Goal: Information Seeking & Learning: Understand process/instructions

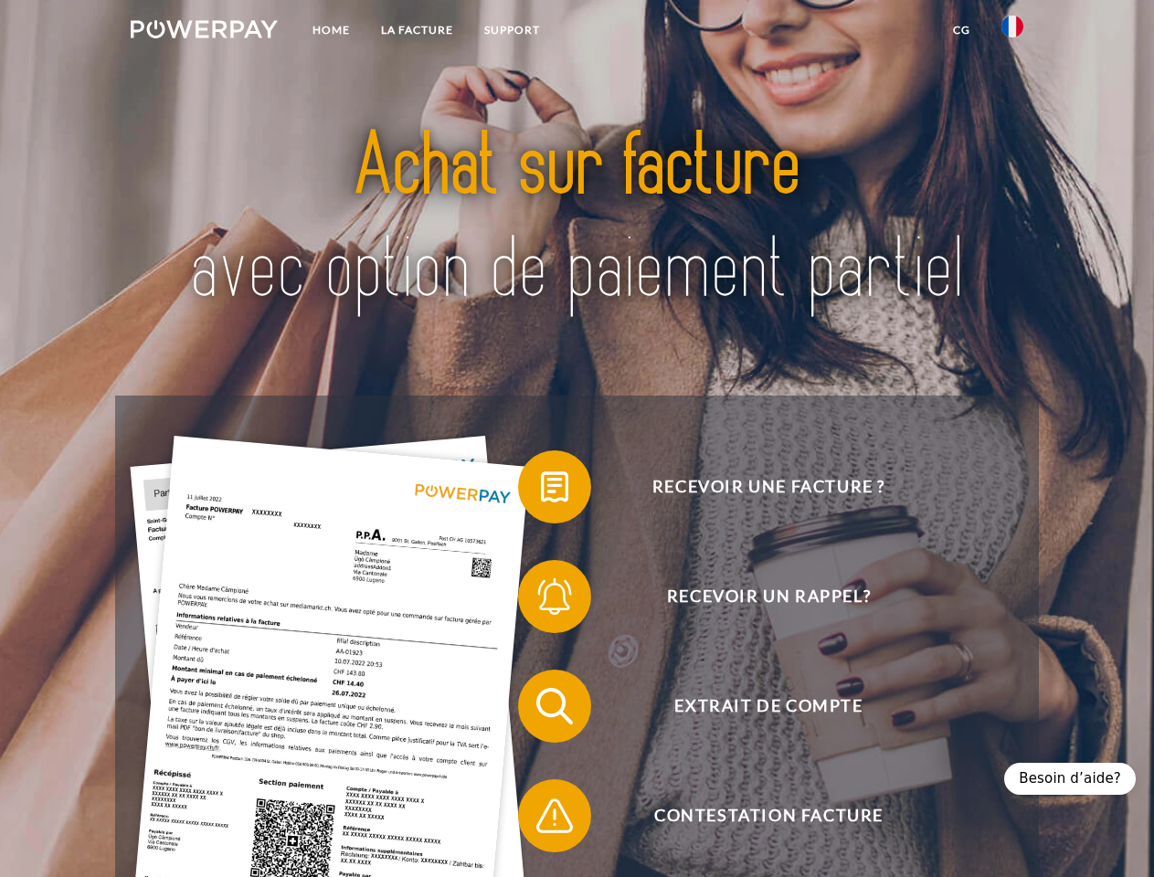
click at [204, 32] on img at bounding box center [204, 29] width 147 height 18
click at [1012, 32] on img at bounding box center [1012, 27] width 22 height 22
click at [961, 30] on link "CG" at bounding box center [962, 30] width 48 height 33
click at [541, 491] on span at bounding box center [527, 486] width 91 height 91
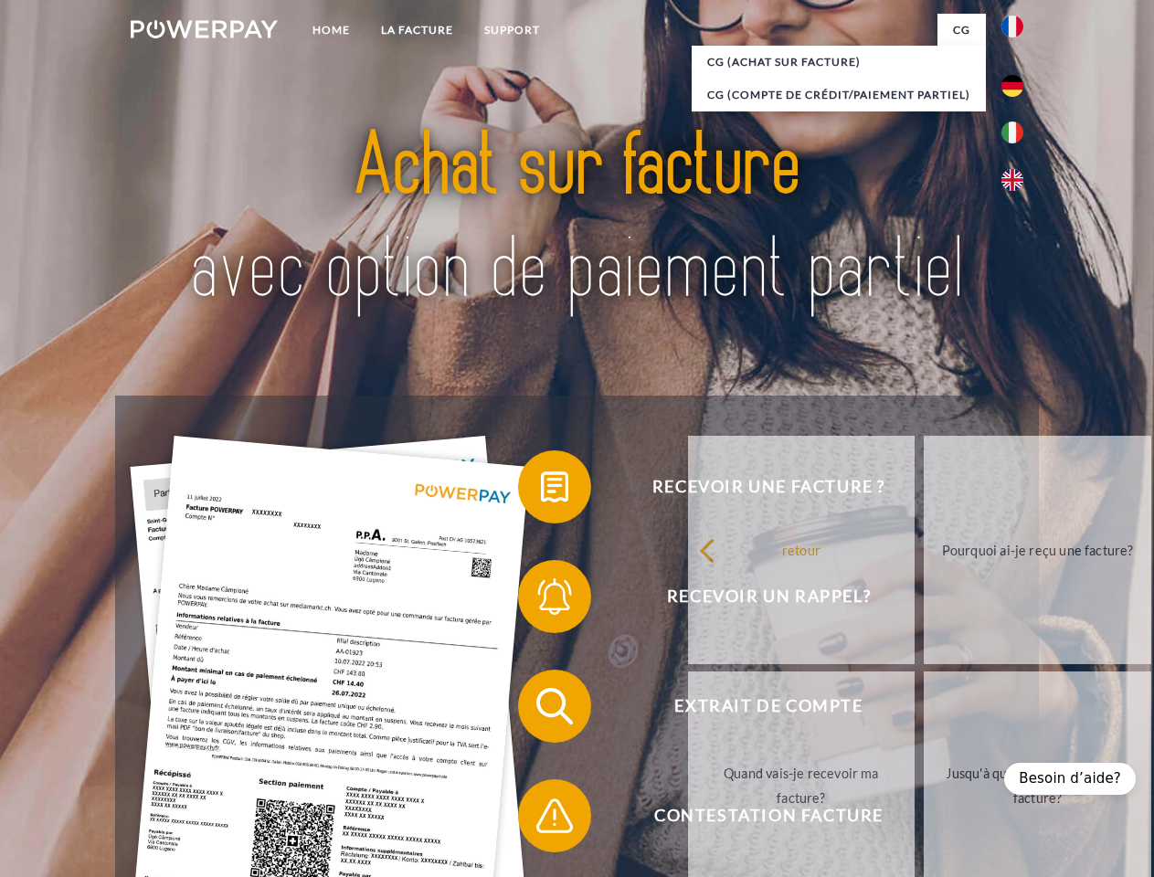
click at [541, 600] on span at bounding box center [527, 596] width 91 height 91
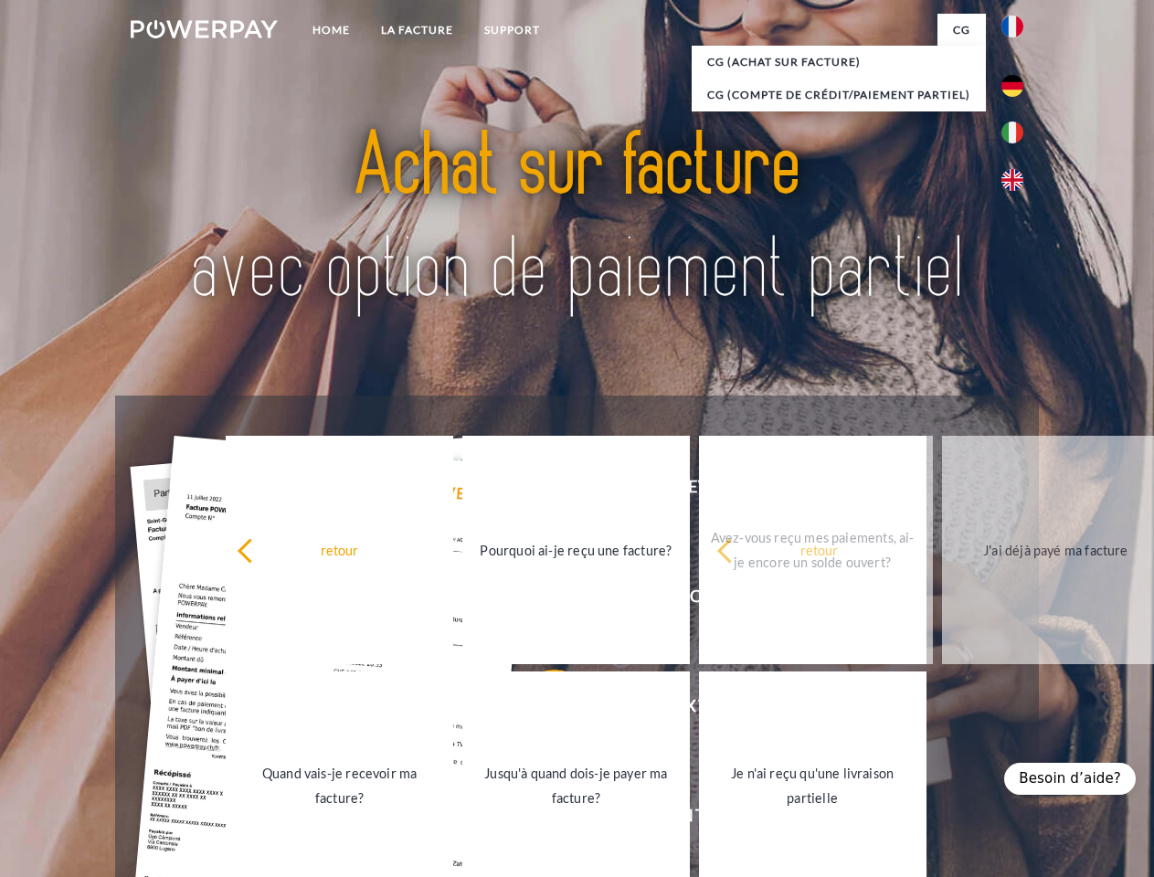
click at [541, 710] on link "Jusqu'à quand dois-je payer ma facture?" at bounding box center [576, 786] width 228 height 228
click at [541, 820] on span at bounding box center [527, 815] width 91 height 91
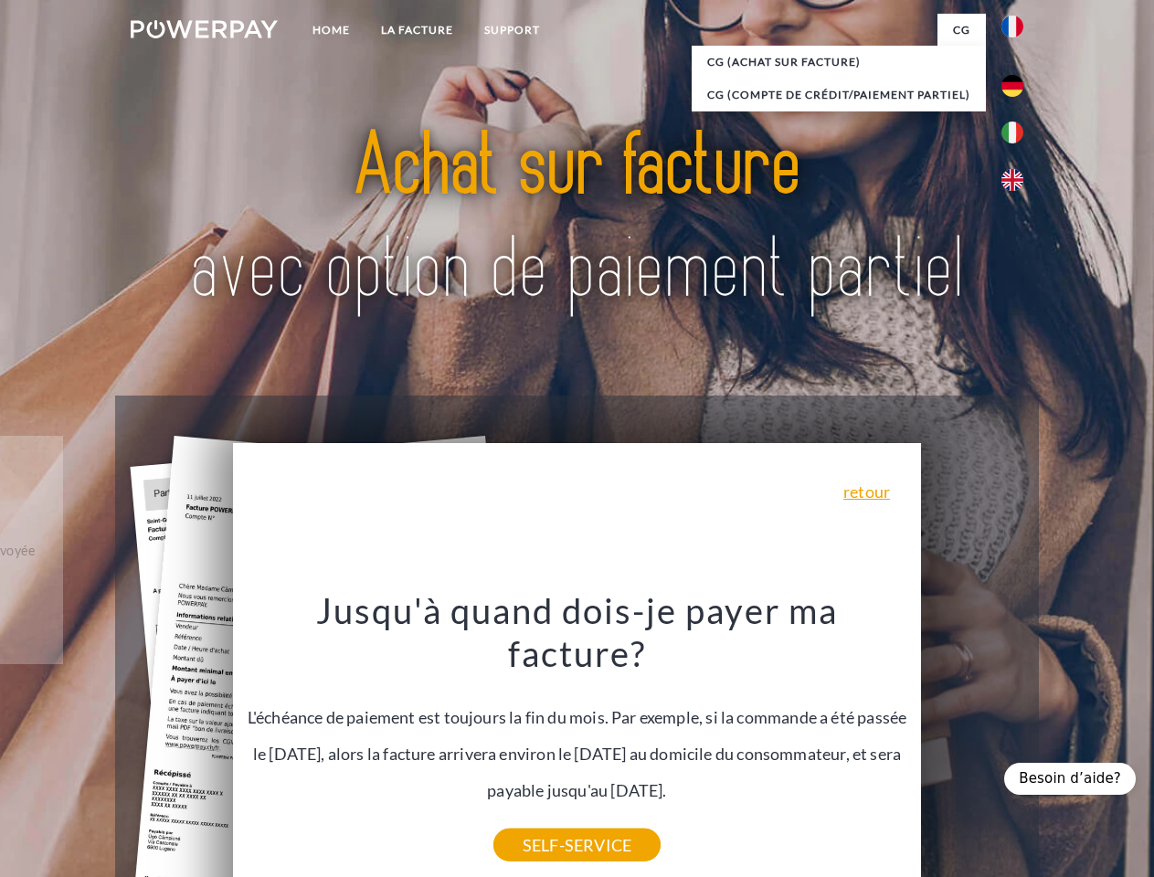
click at [1076, 779] on div "Besoin d’aide?" at bounding box center [1070, 779] width 132 height 32
